Goal: Contribute content

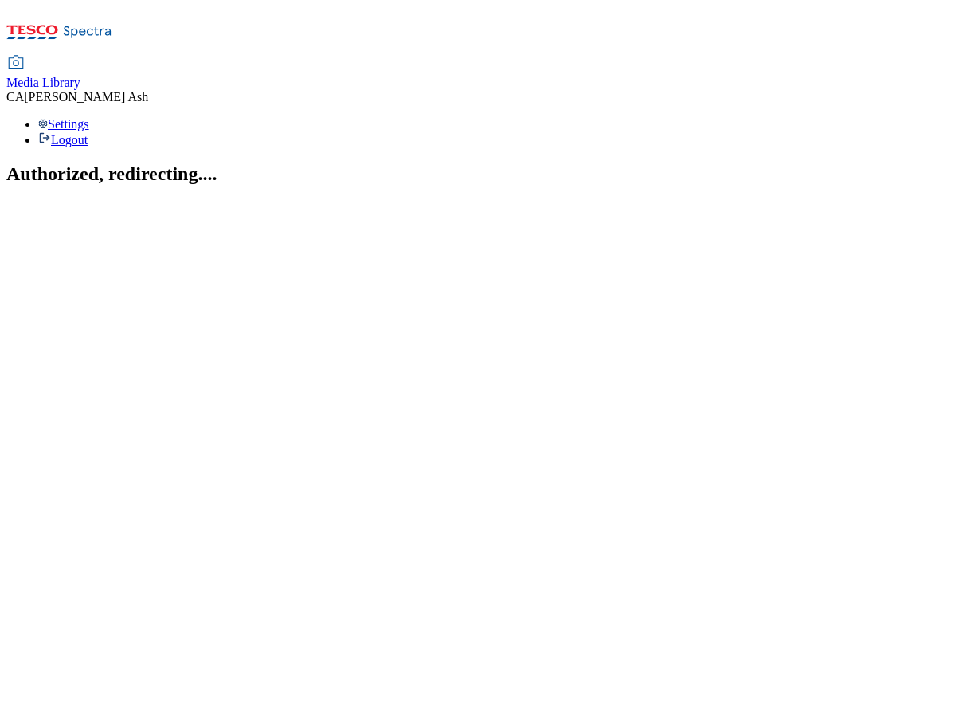
click at [80, 76] on span "Media Library" at bounding box center [43, 83] width 74 height 14
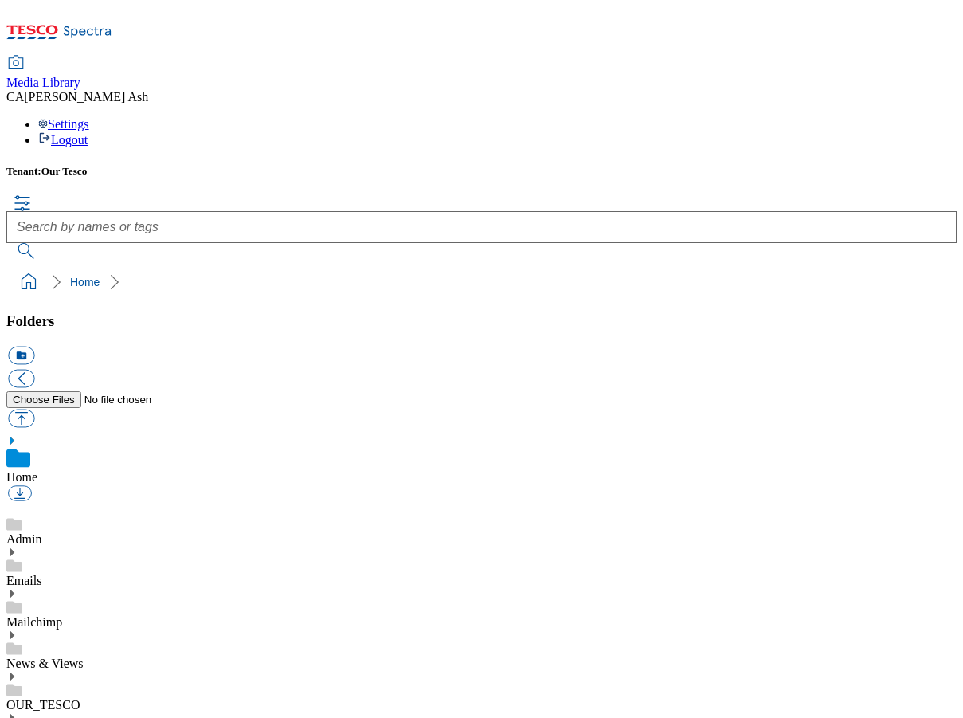
click at [84, 656] on link "News & Views" at bounding box center [44, 663] width 77 height 14
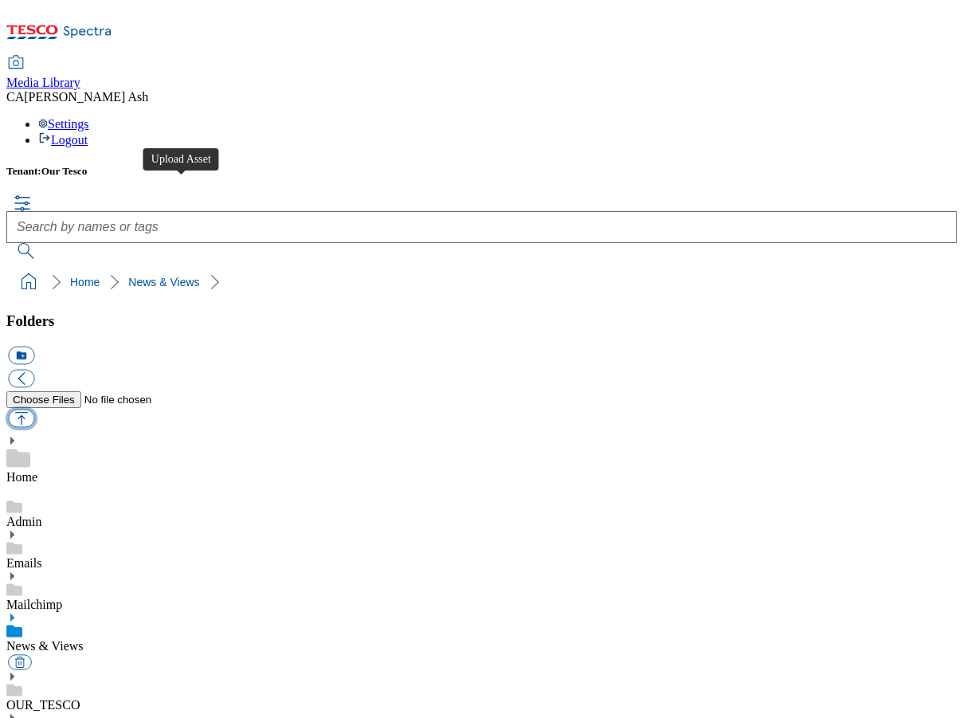
click at [34, 409] on button "button" at bounding box center [21, 418] width 26 height 18
type input "C:\fakepath\Merlin Terms.pdf"
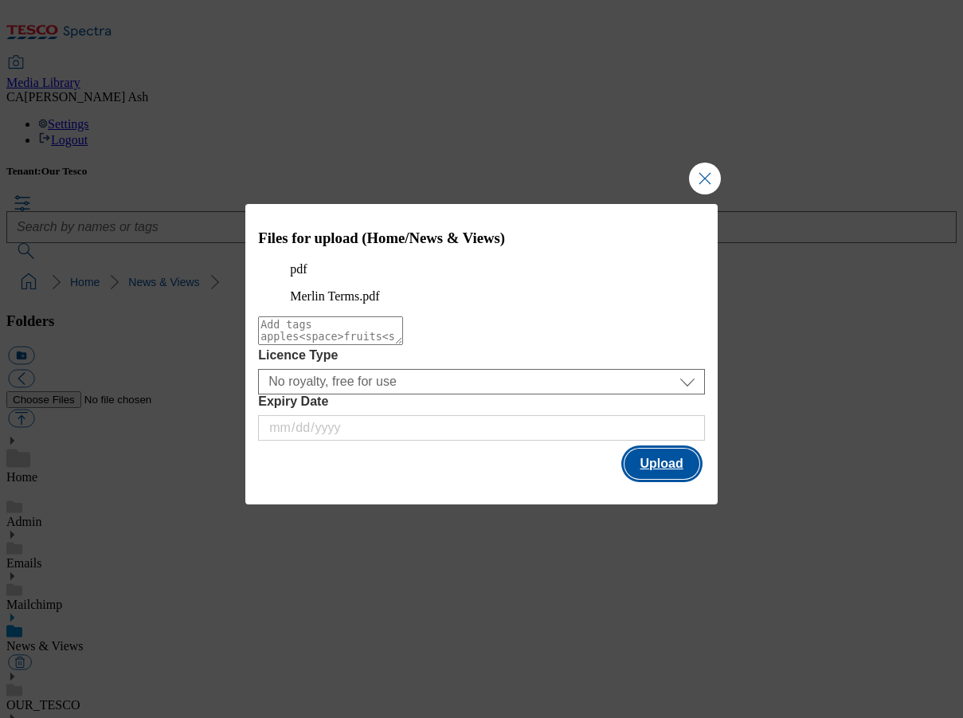
click at [644, 478] on button "Upload" at bounding box center [661, 463] width 75 height 30
